Goal: Task Accomplishment & Management: Use online tool/utility

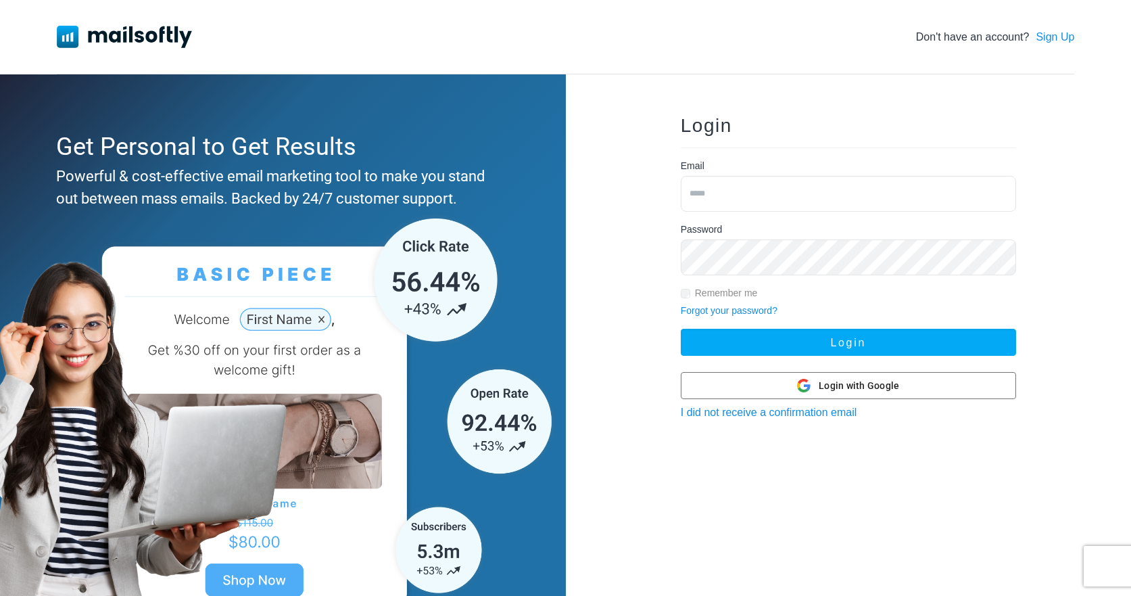
click at [651, 298] on div "Login Email Password Remember me Forgot your password? Login Login with Google …" at bounding box center [849, 357] width 566 height 567
click at [768, 385] on div at bounding box center [849, 386] width 334 height 26
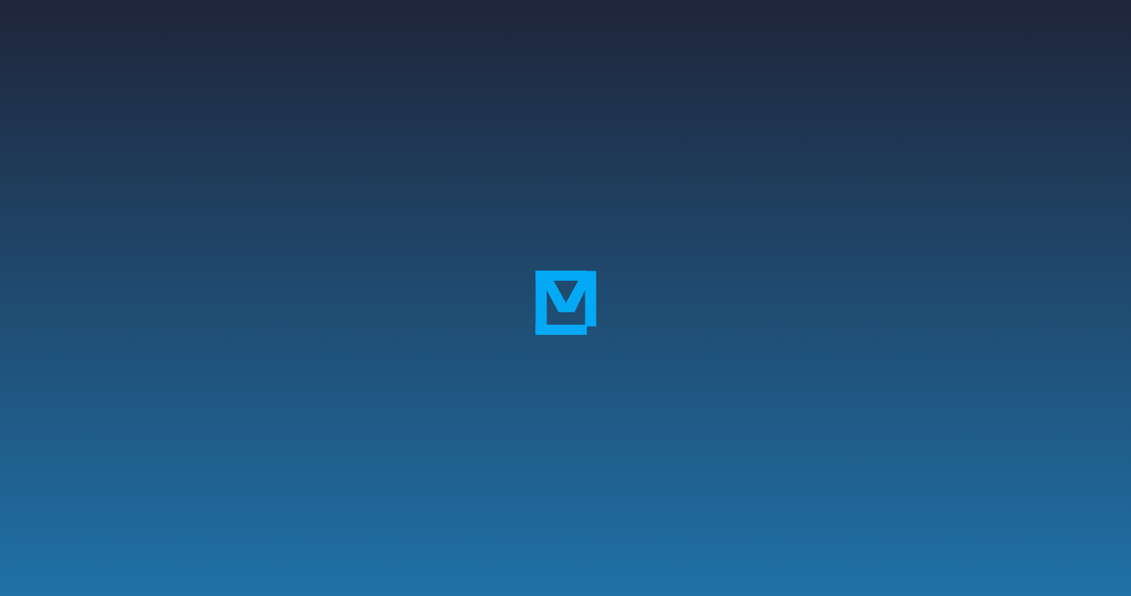
scroll to position [149, 0]
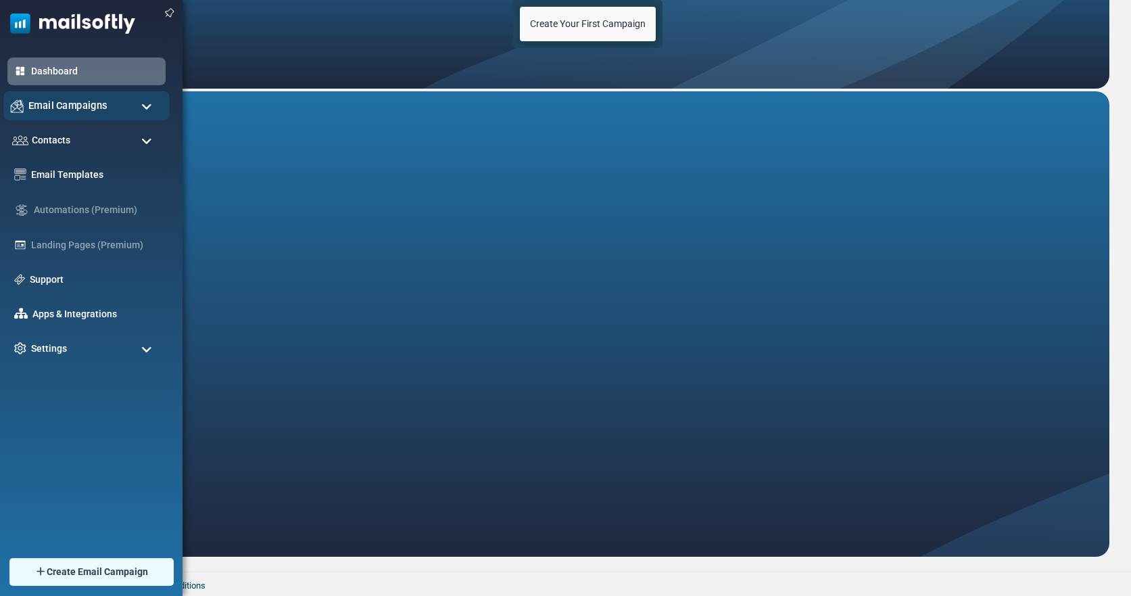
click at [91, 108] on span "Email Campaigns" at bounding box center [67, 105] width 79 height 15
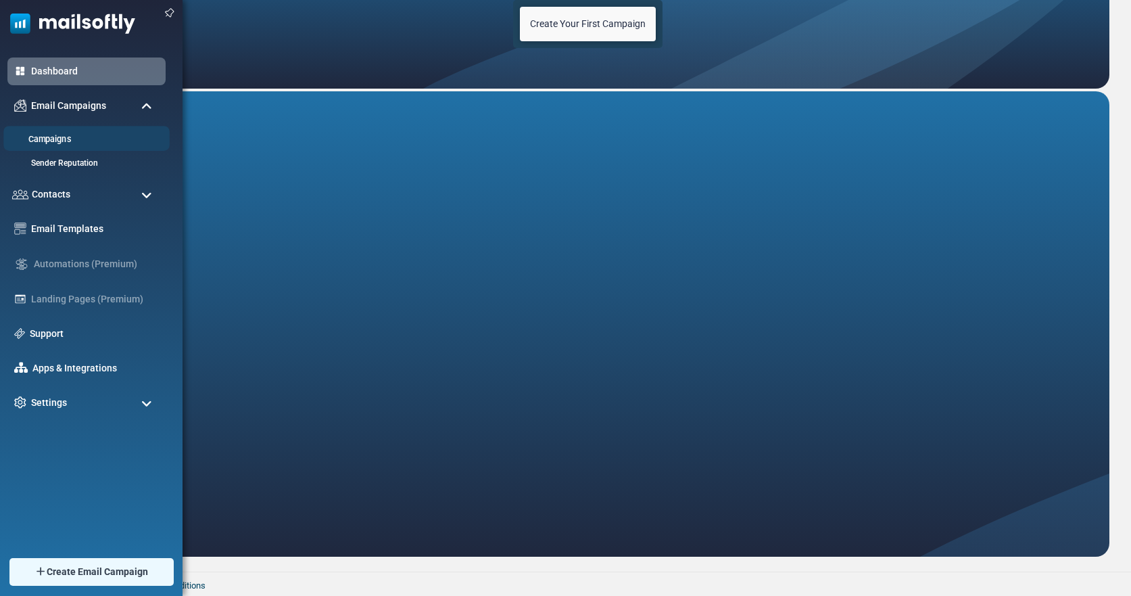
click at [62, 138] on link "Campaigns" at bounding box center [84, 139] width 162 height 13
